Goal: Navigation & Orientation: Go to known website

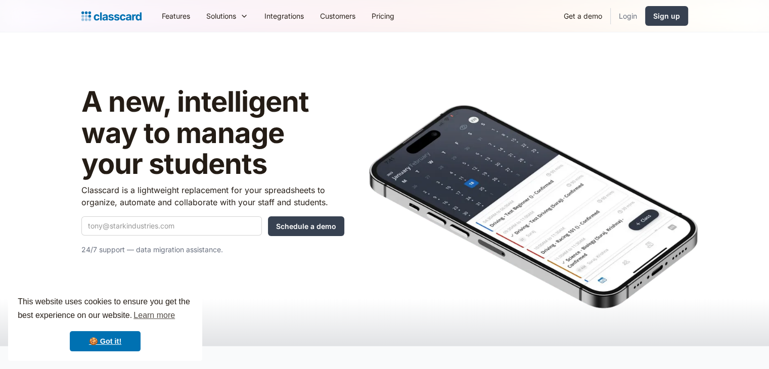
click at [629, 17] on link "Login" at bounding box center [627, 16] width 34 height 23
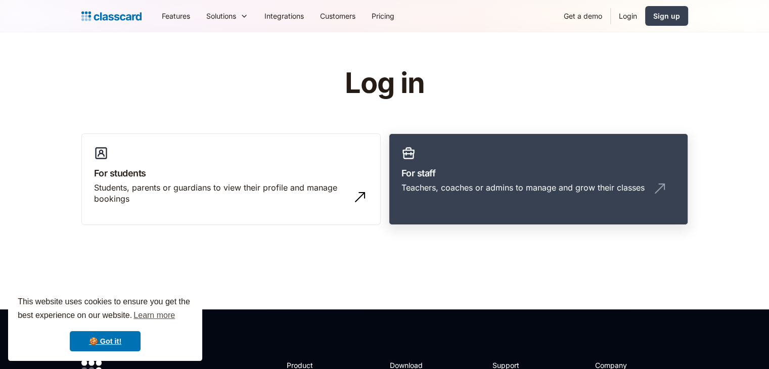
click at [536, 160] on link "For staff Teachers, coaches or admins to manage and grow their classes" at bounding box center [538, 179] width 299 height 92
